Goal: Navigation & Orientation: Find specific page/section

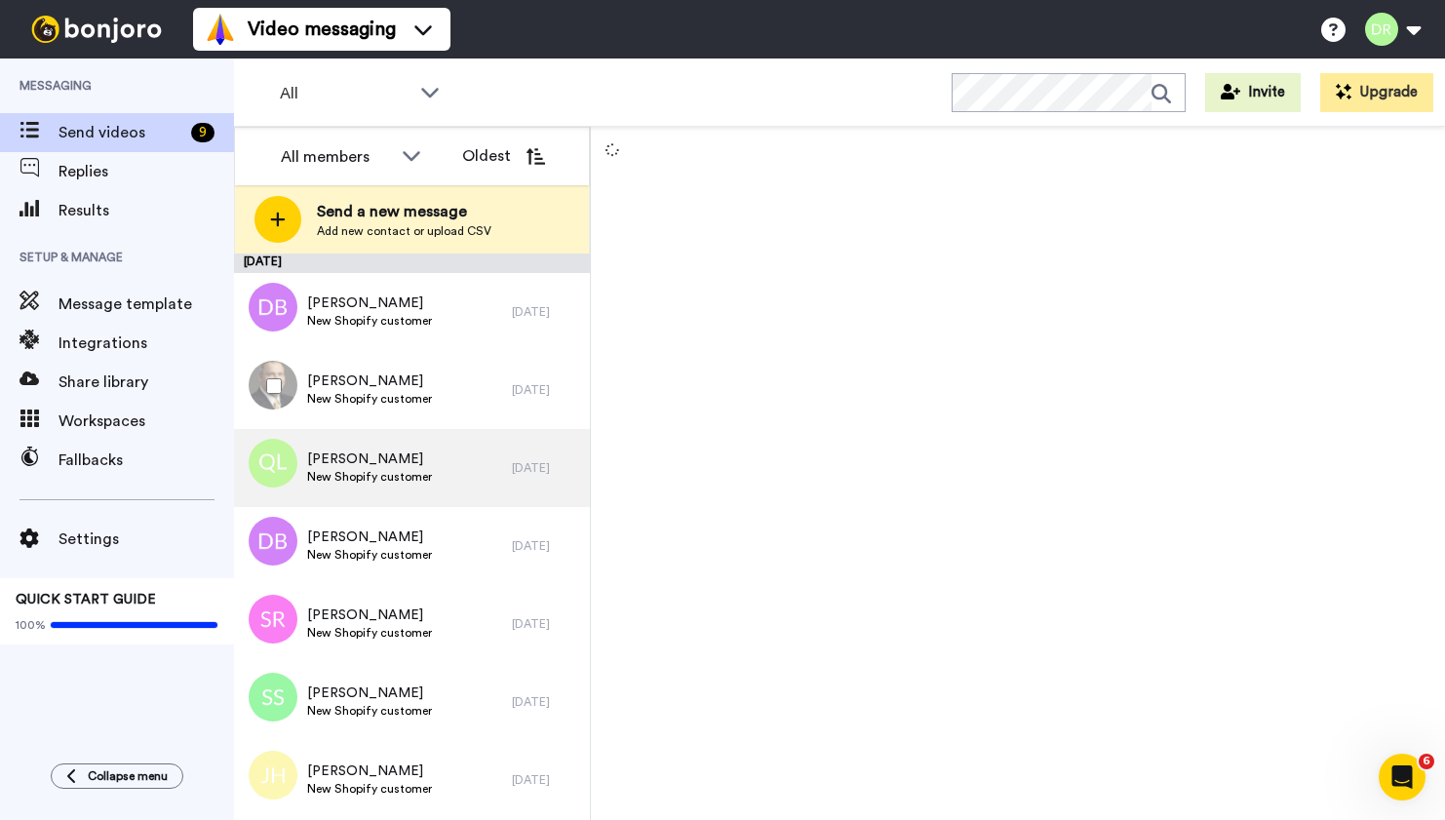
scroll to position [155, 0]
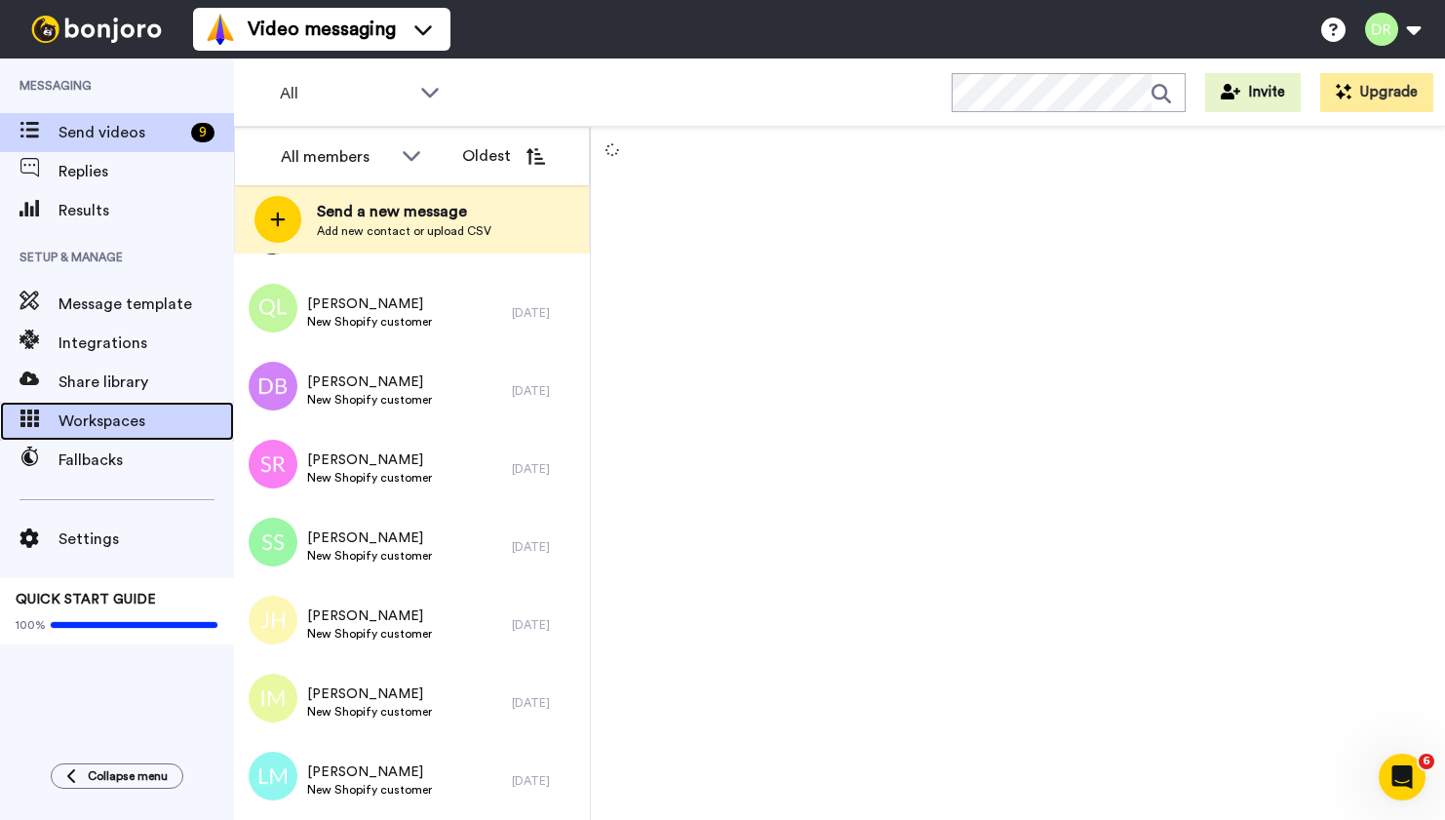
click at [136, 422] on span "Workspaces" at bounding box center [145, 420] width 175 height 23
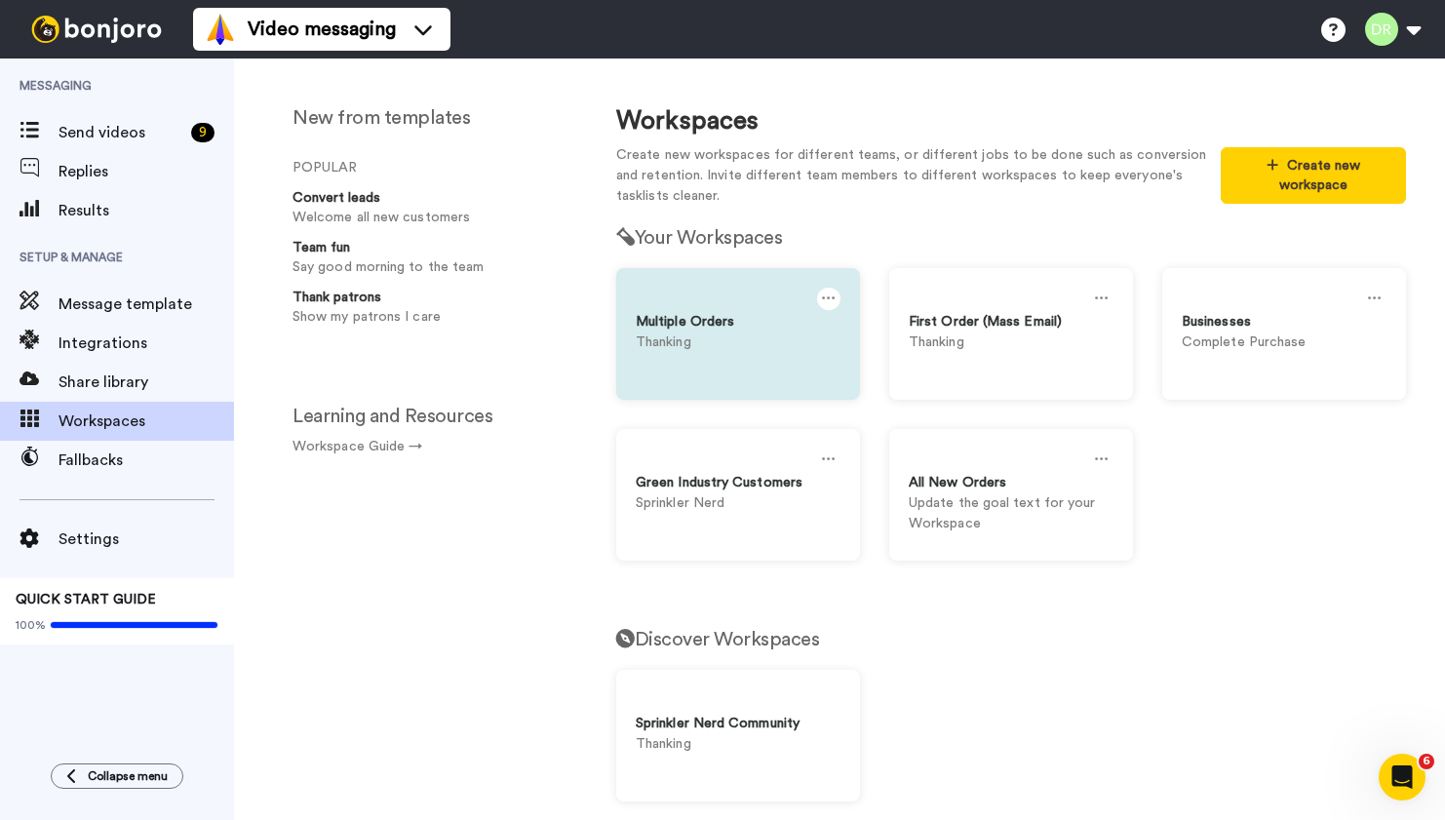
scroll to position [11, 0]
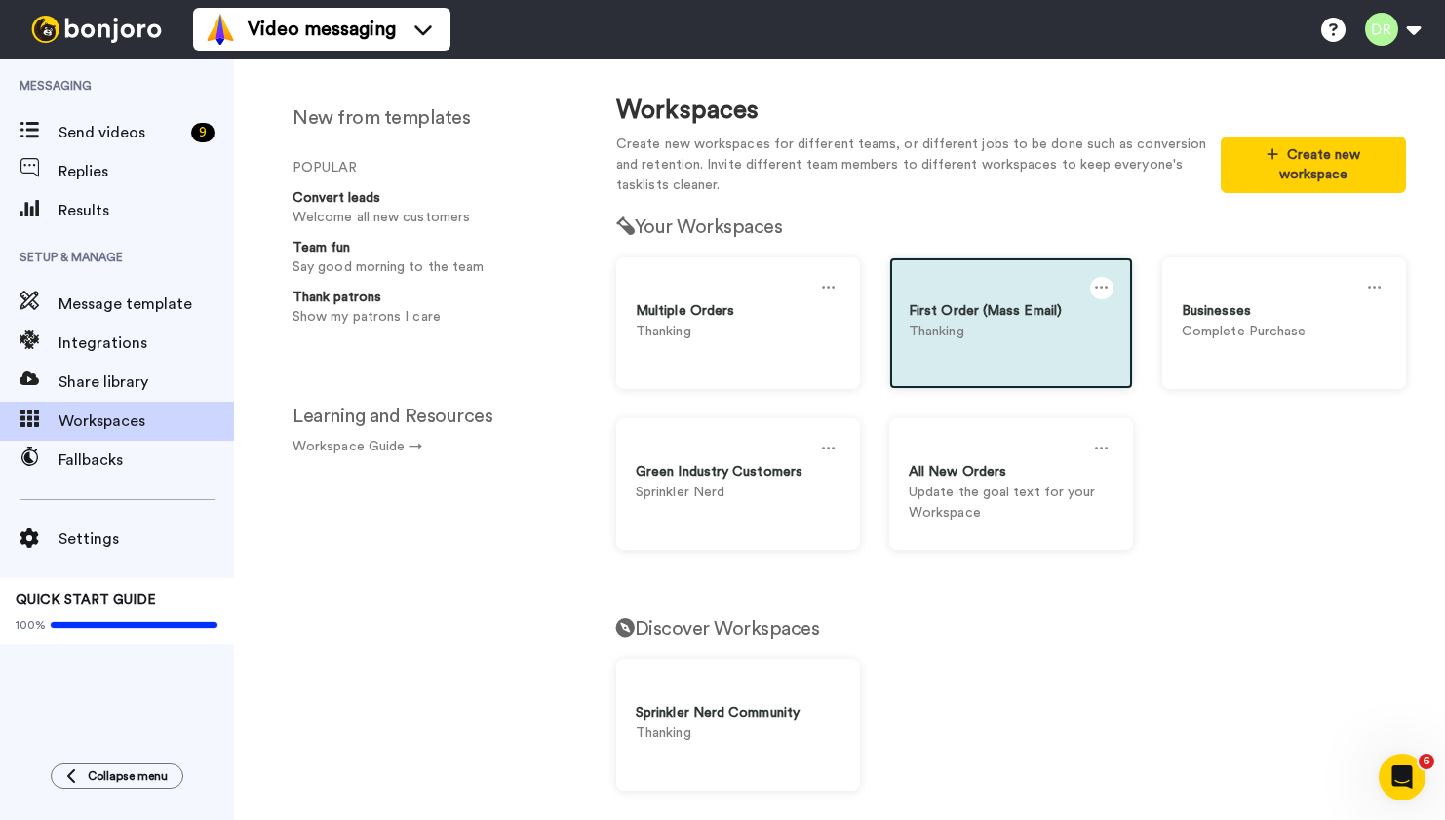
click at [1003, 337] on p "Thanking" at bounding box center [1011, 332] width 205 height 20
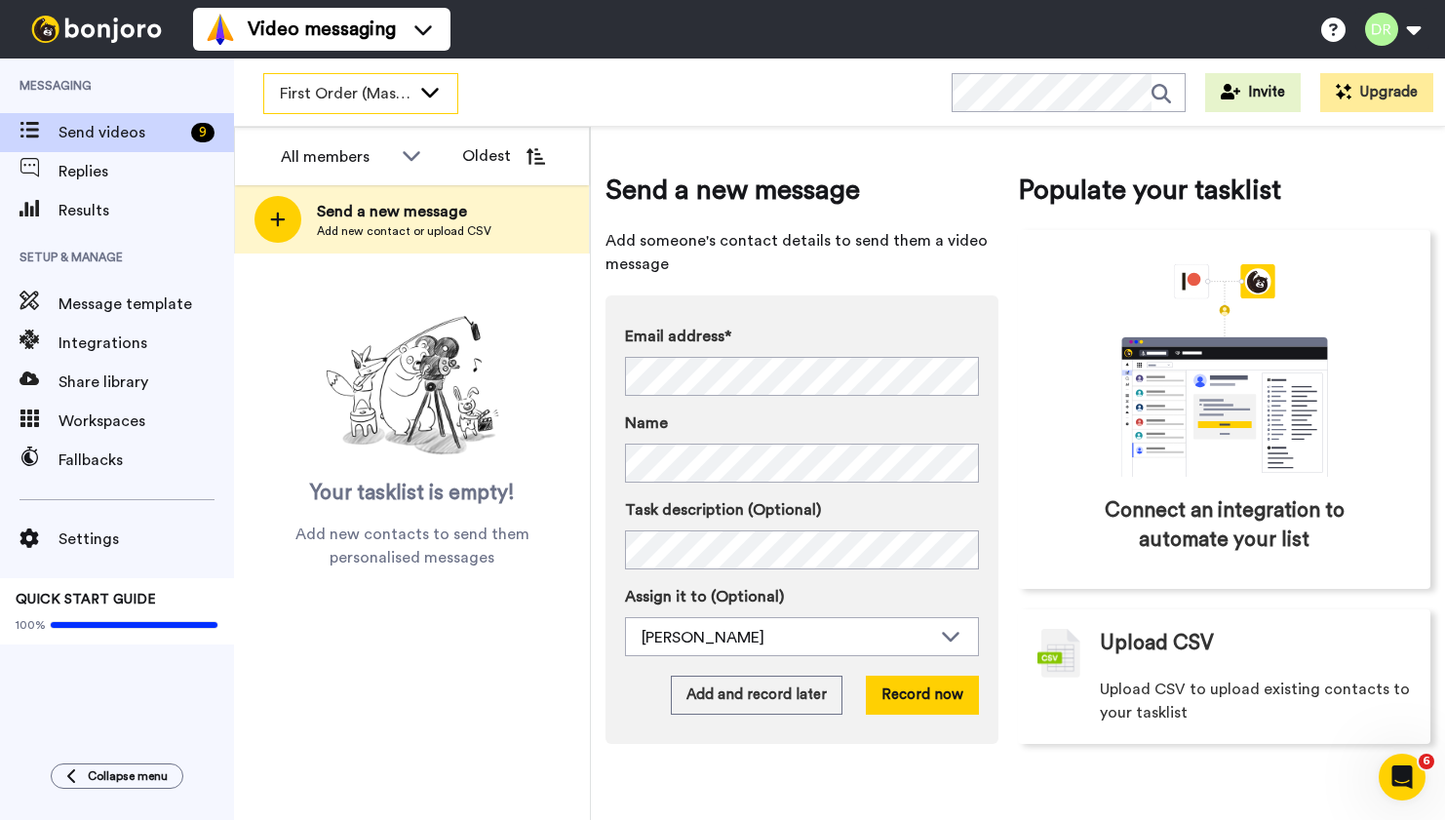
click at [428, 97] on icon at bounding box center [429, 91] width 23 height 19
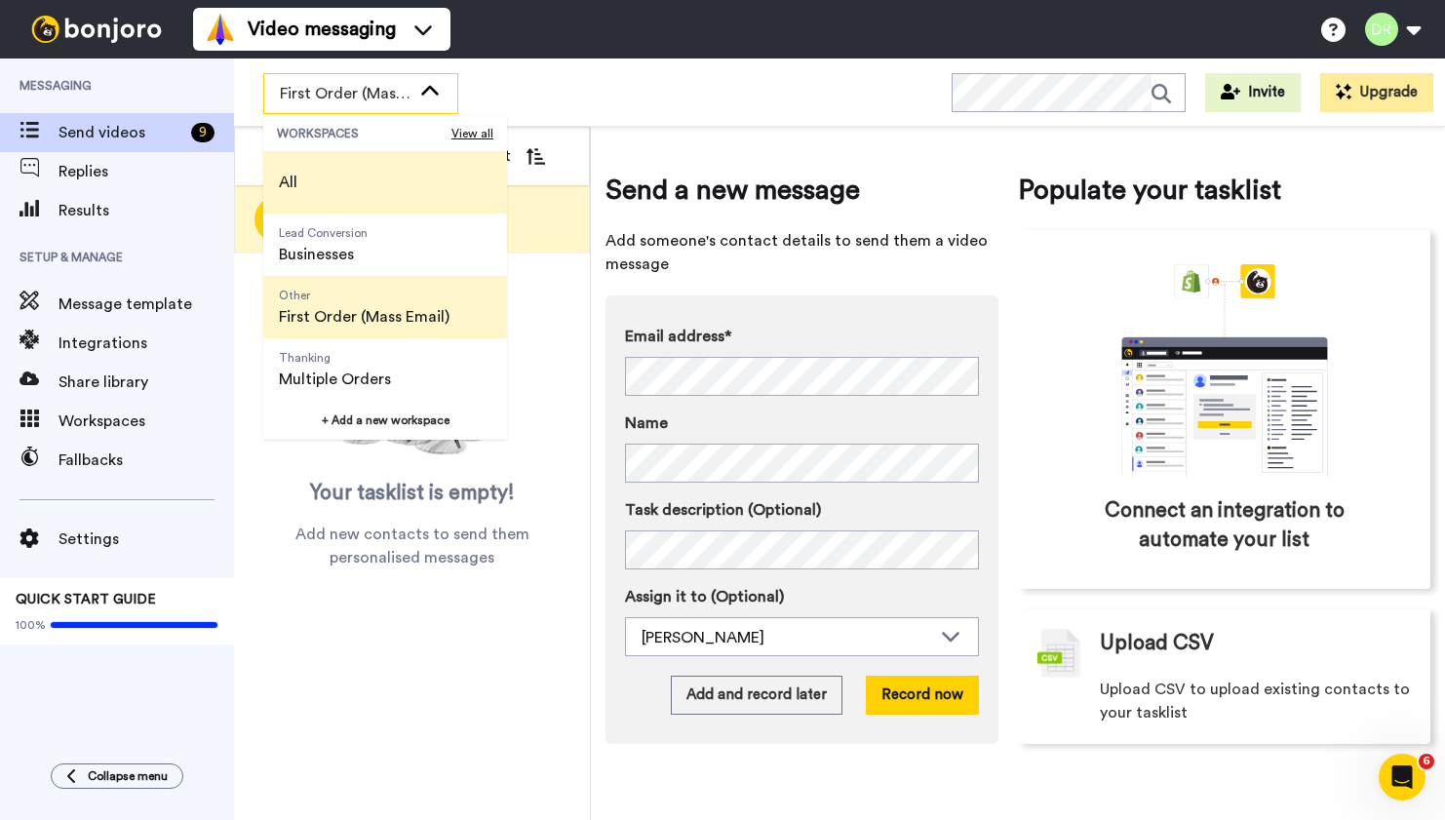
click at [388, 171] on li "All" at bounding box center [385, 182] width 244 height 62
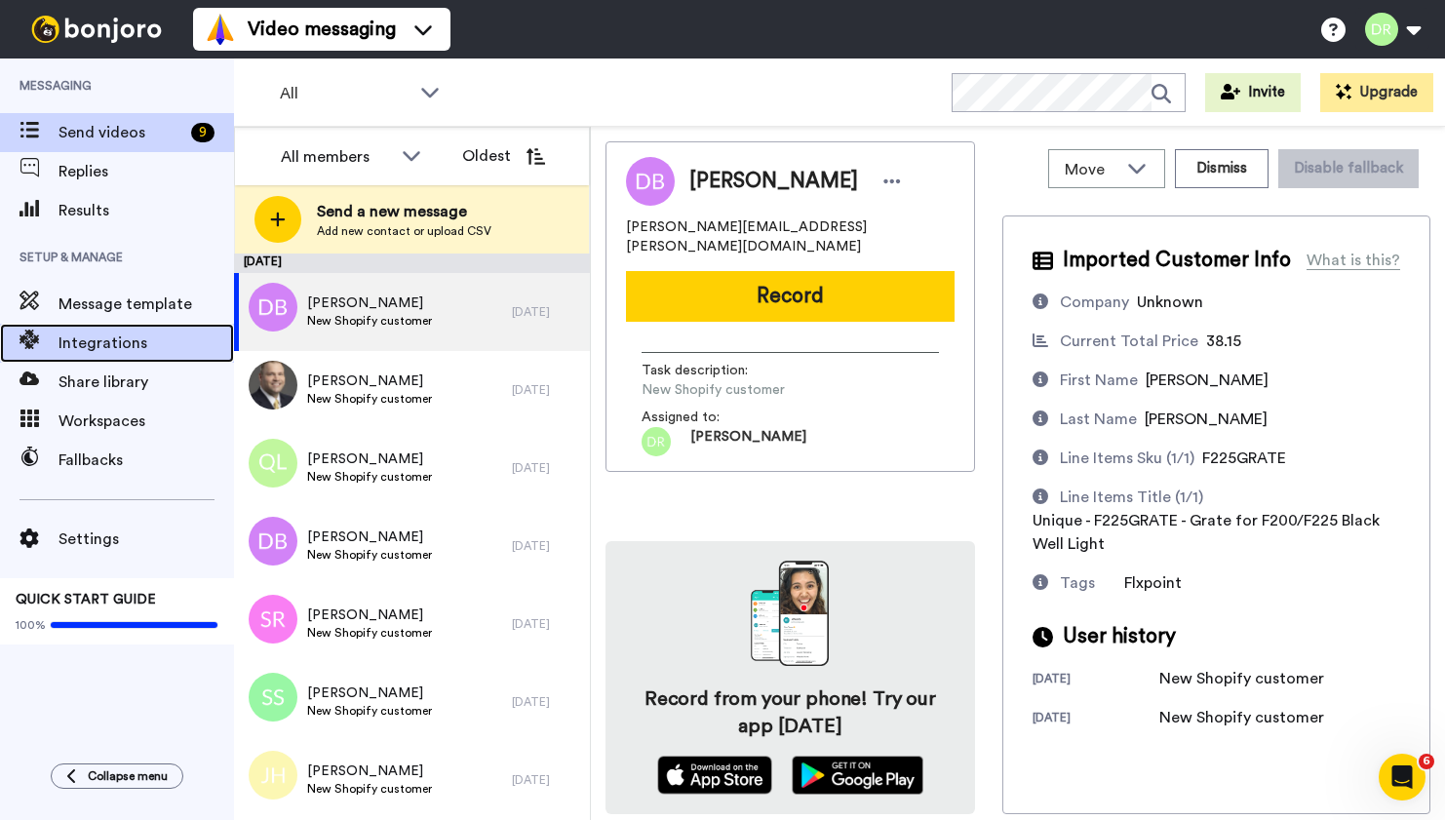
click at [100, 343] on span "Integrations" at bounding box center [145, 342] width 175 height 23
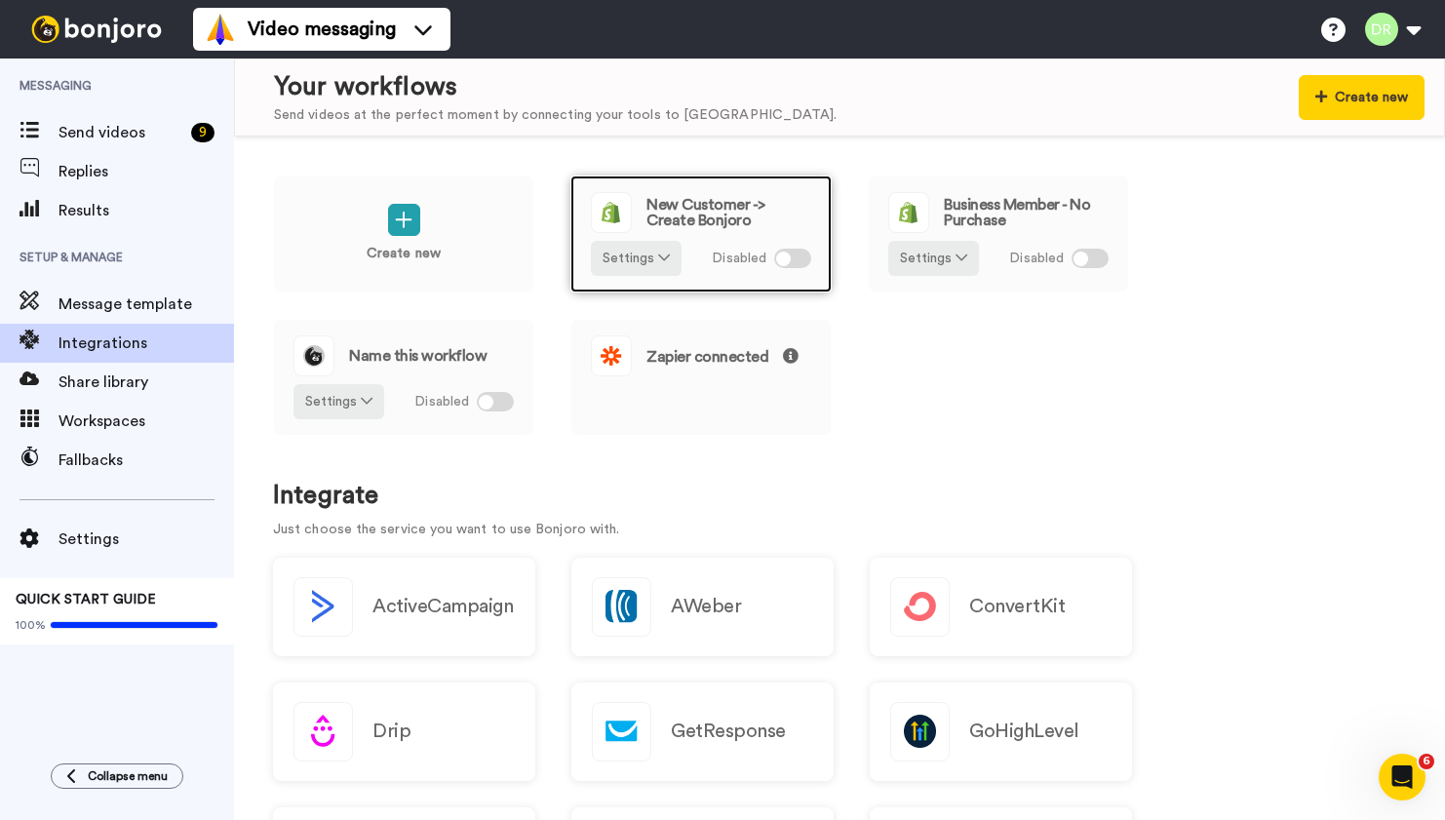
click at [799, 260] on div at bounding box center [792, 258] width 37 height 19
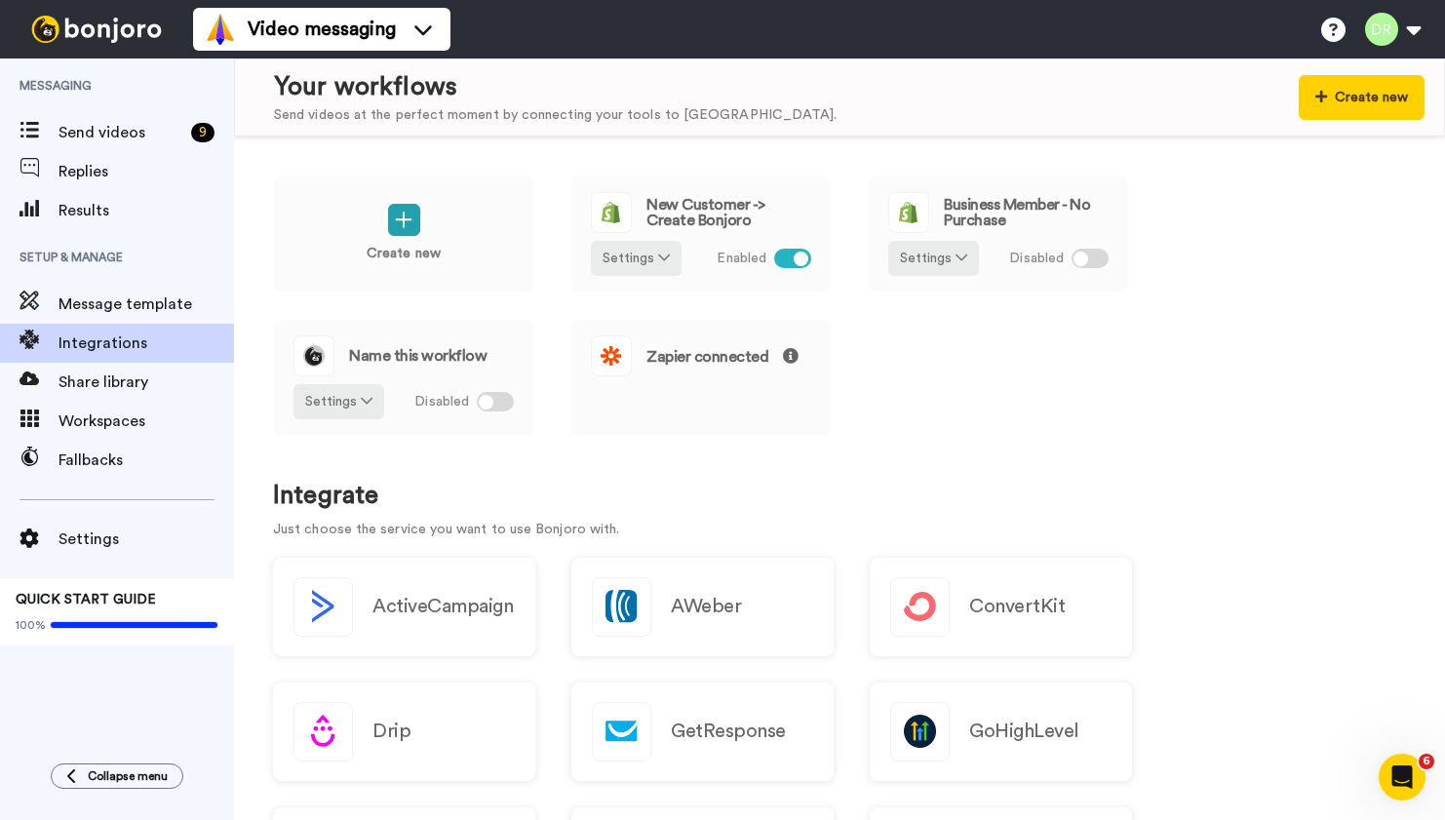
click at [891, 367] on div "Create new New Customer -> Create Bonjoro Settings Enabled Business Member - No…" at bounding box center [839, 318] width 1133 height 287
click at [131, 141] on span "Send videos" at bounding box center [120, 132] width 125 height 23
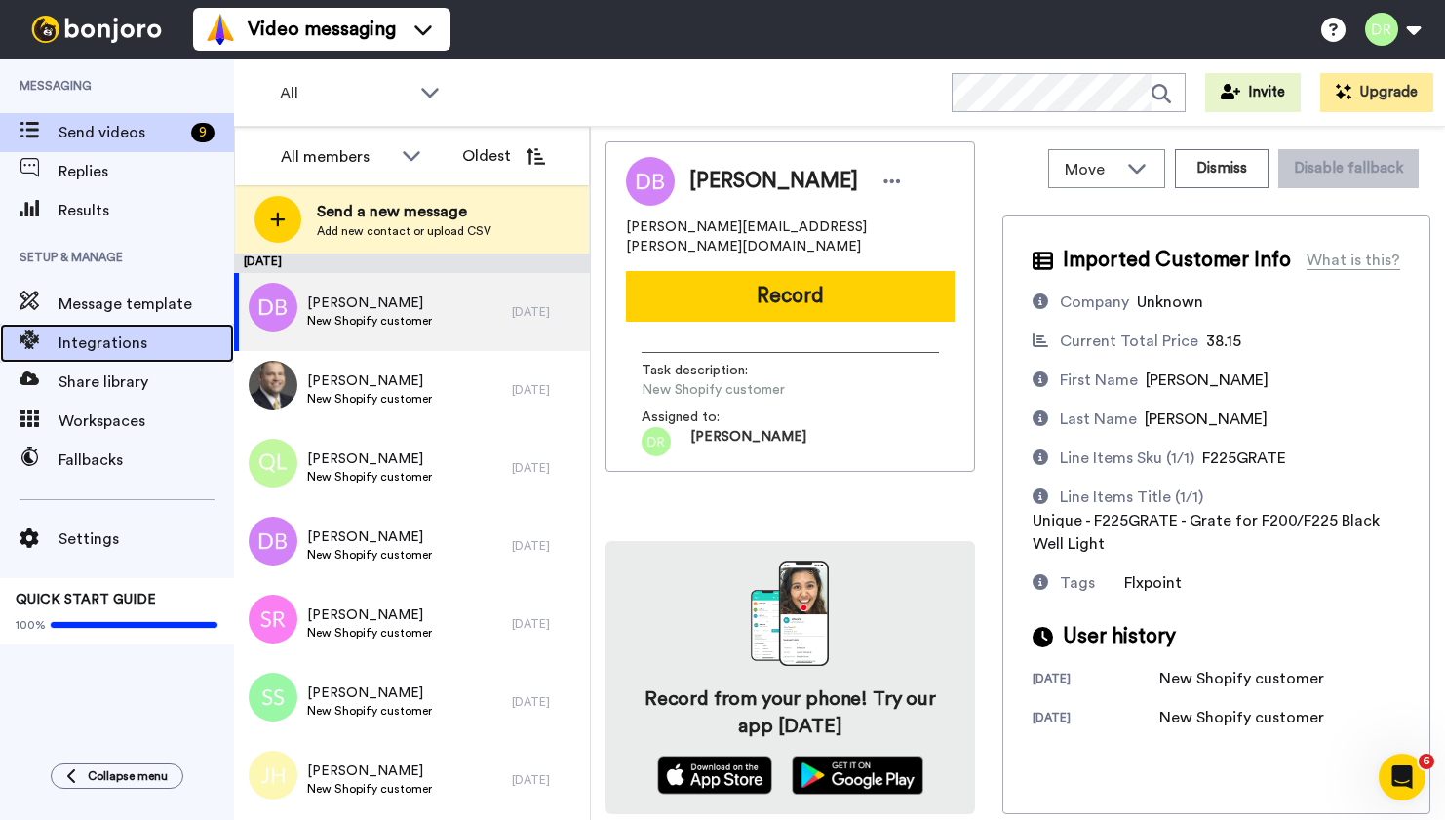
click at [98, 339] on span "Integrations" at bounding box center [145, 342] width 175 height 23
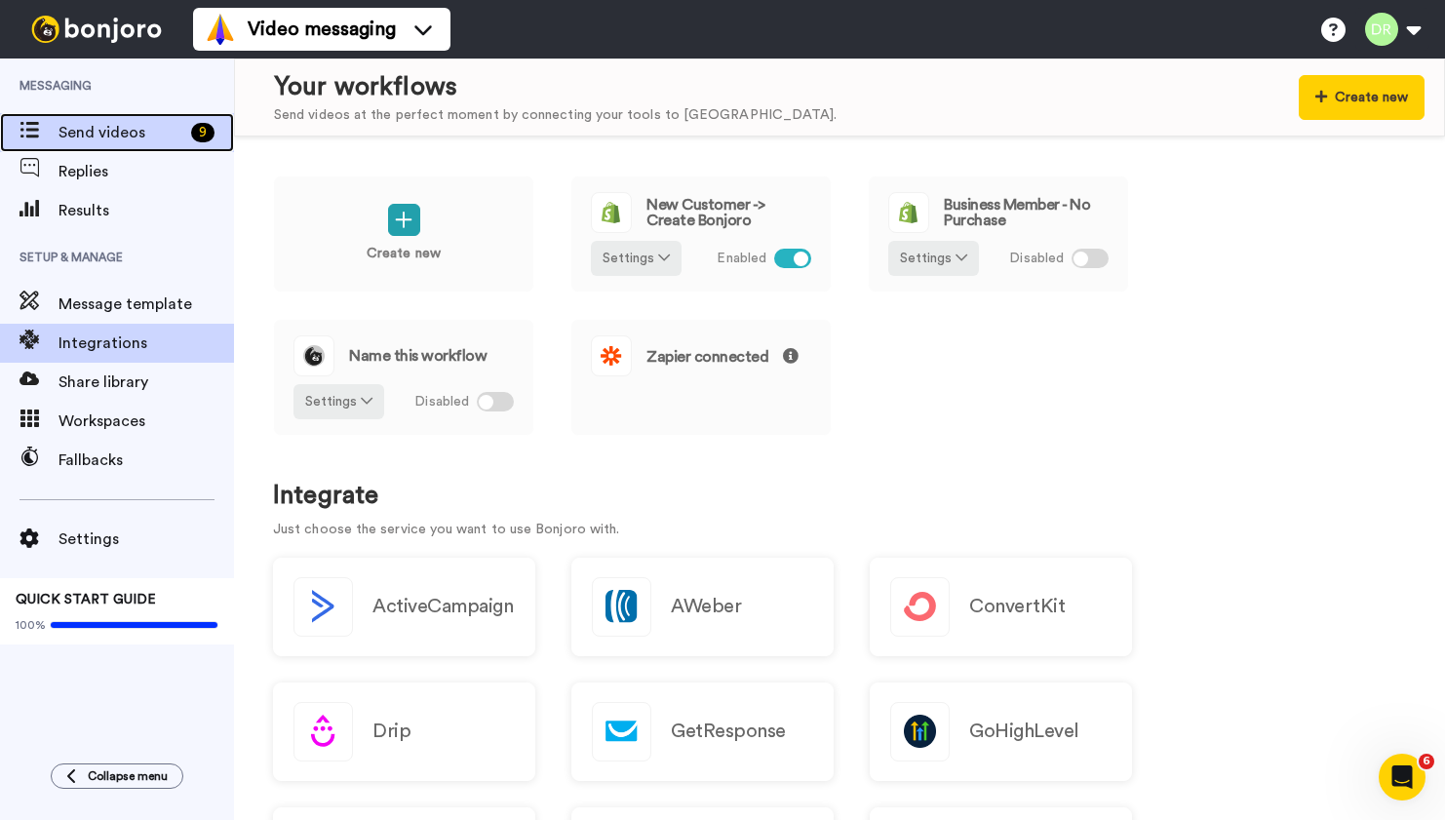
click at [104, 144] on div "Send videos 9" at bounding box center [117, 132] width 234 height 39
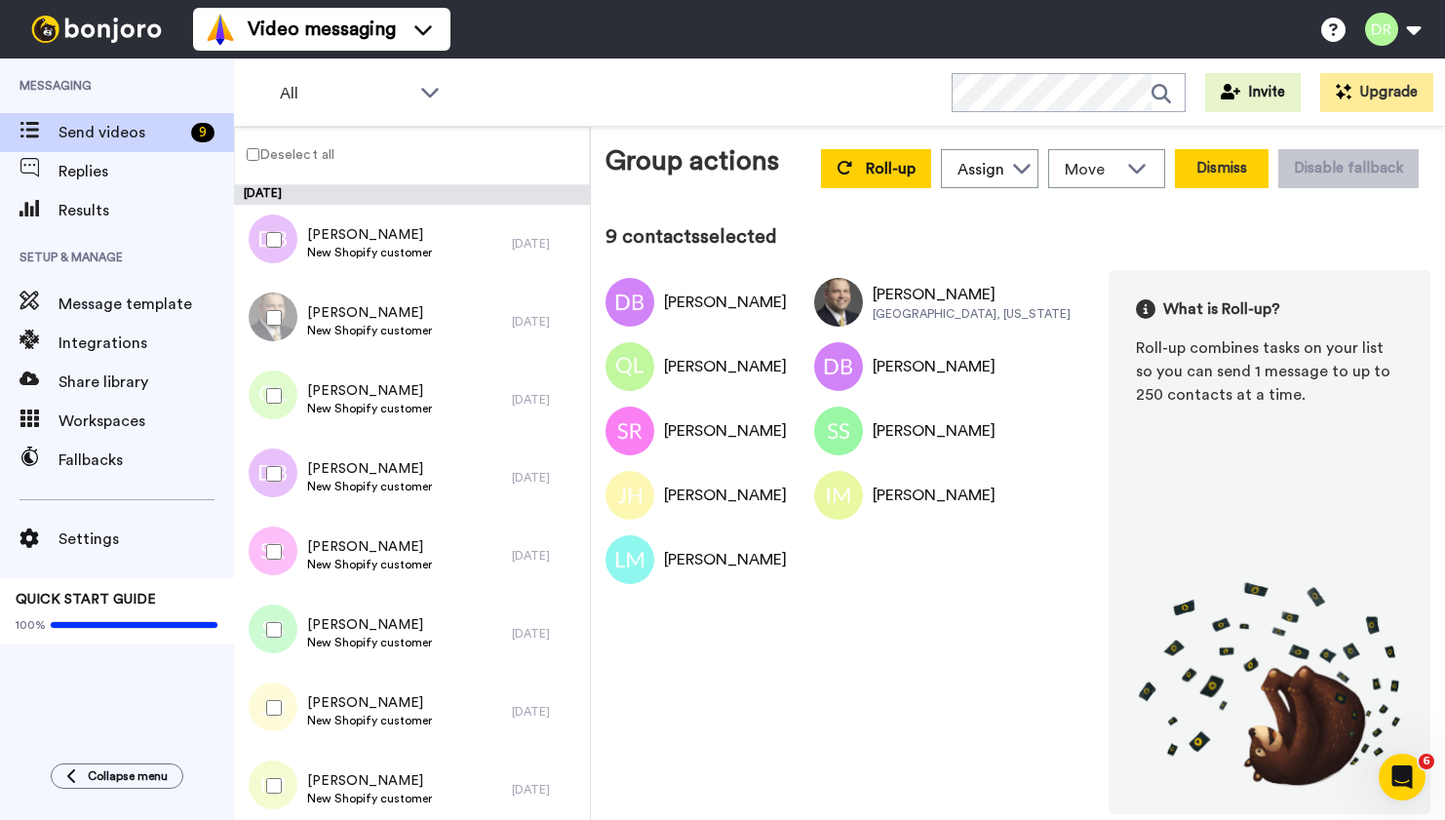
click at [1225, 159] on button "Dismiss" at bounding box center [1222, 168] width 94 height 39
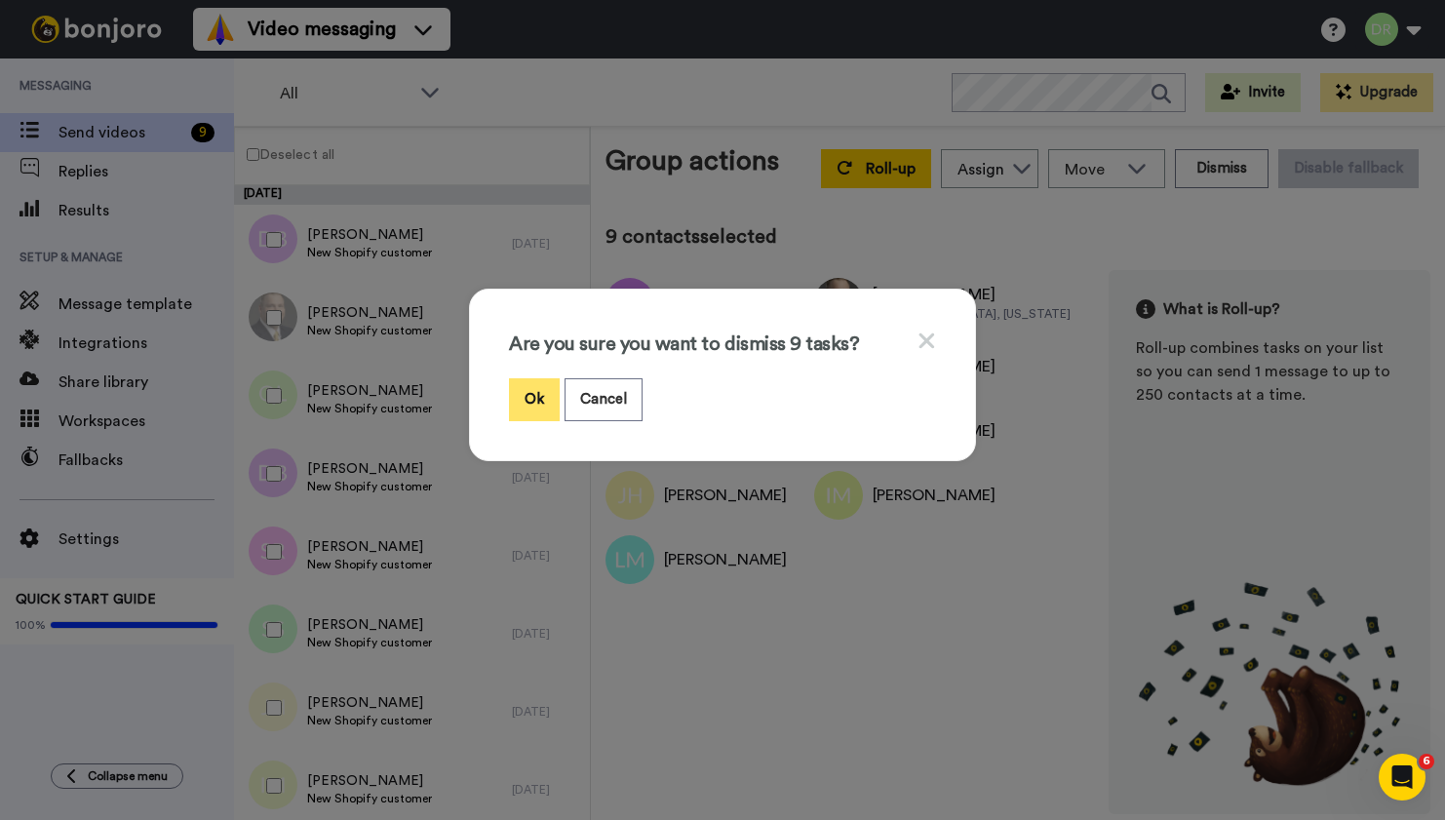
click at [523, 402] on button "Ok" at bounding box center [534, 399] width 51 height 42
